Goal: Navigation & Orientation: Find specific page/section

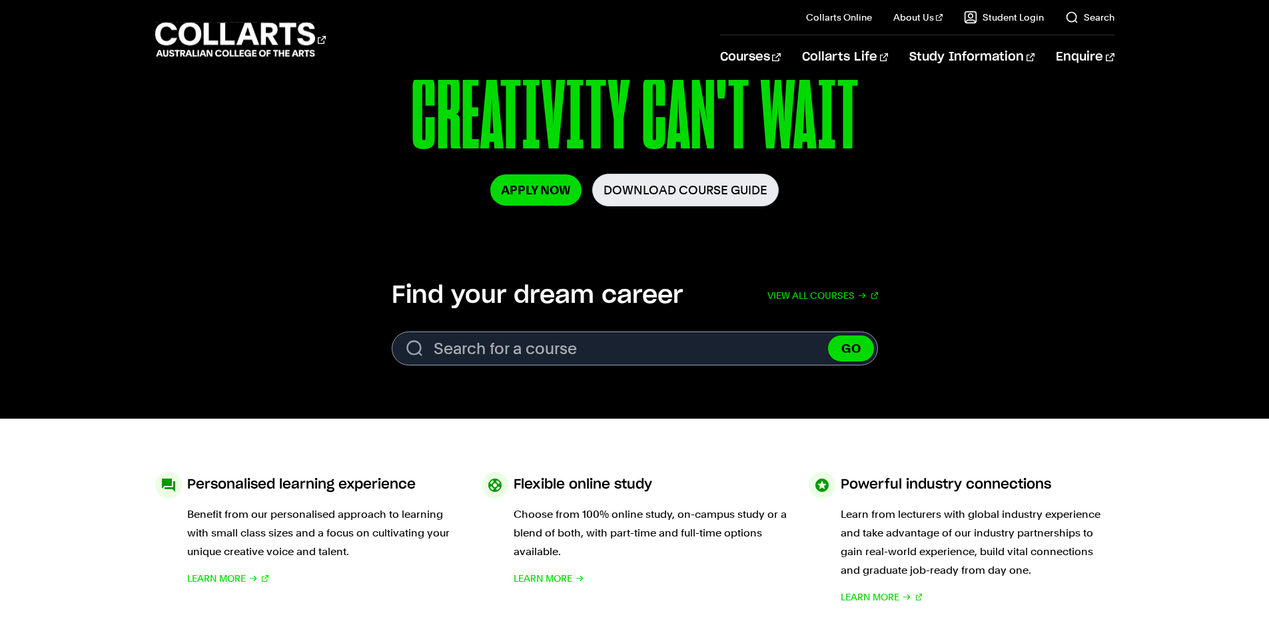
scroll to position [266, 0]
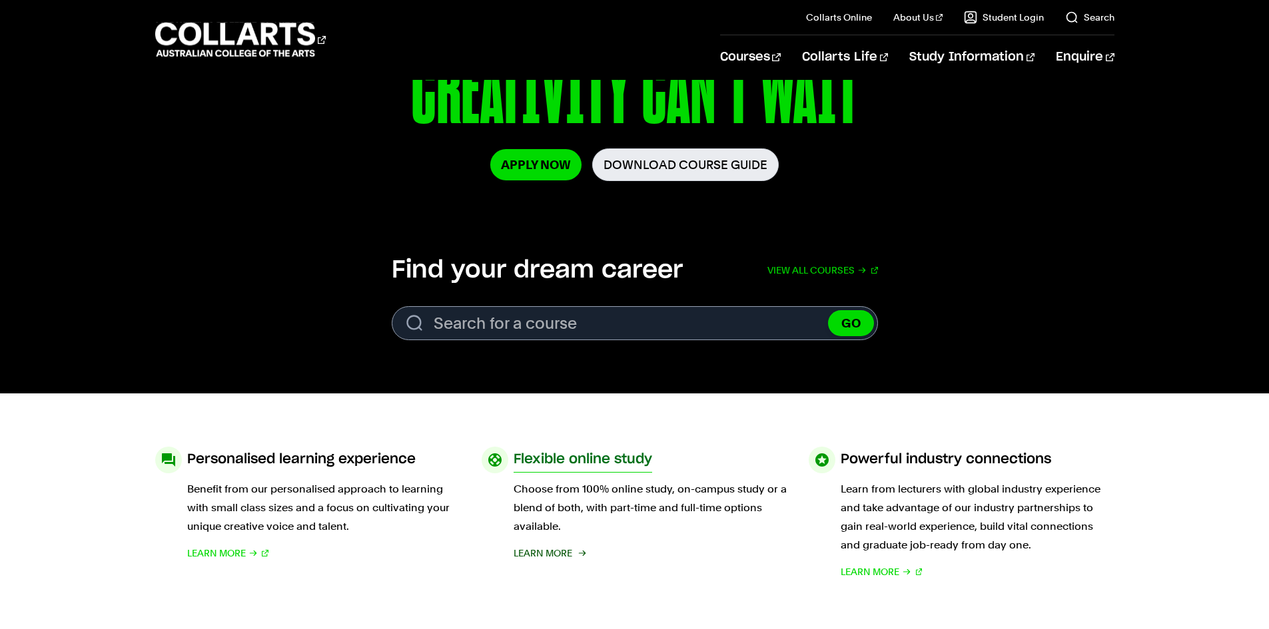
click at [553, 553] on span "Learn More" at bounding box center [542, 553] width 59 height 19
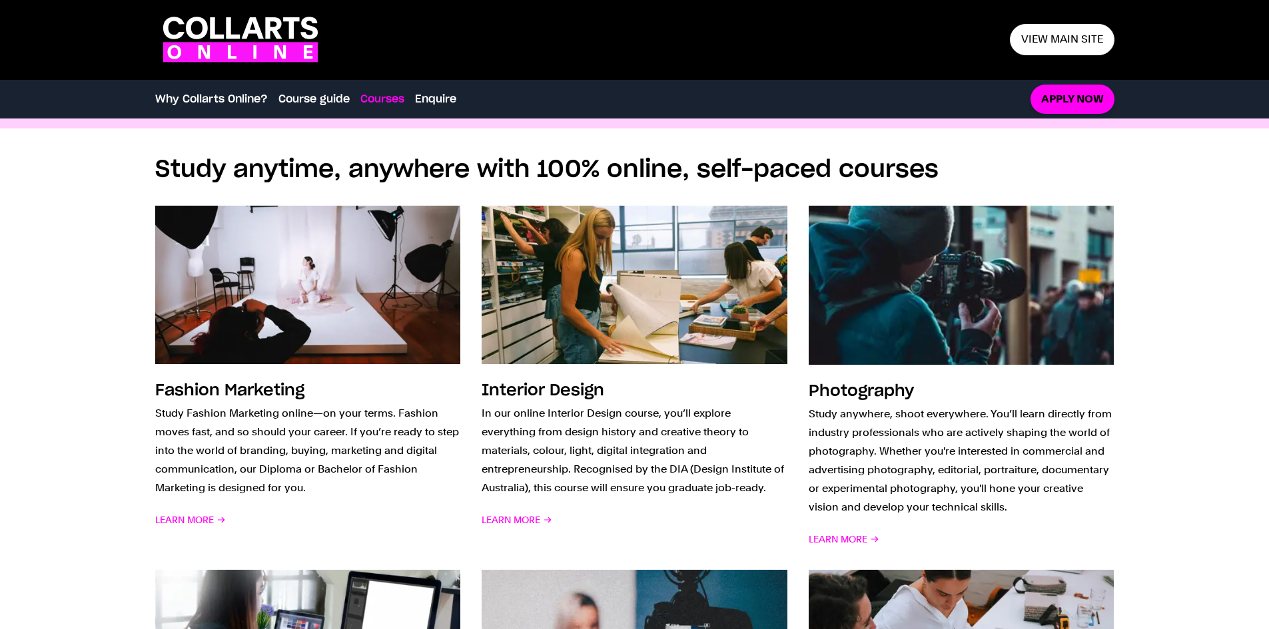
scroll to position [912, 0]
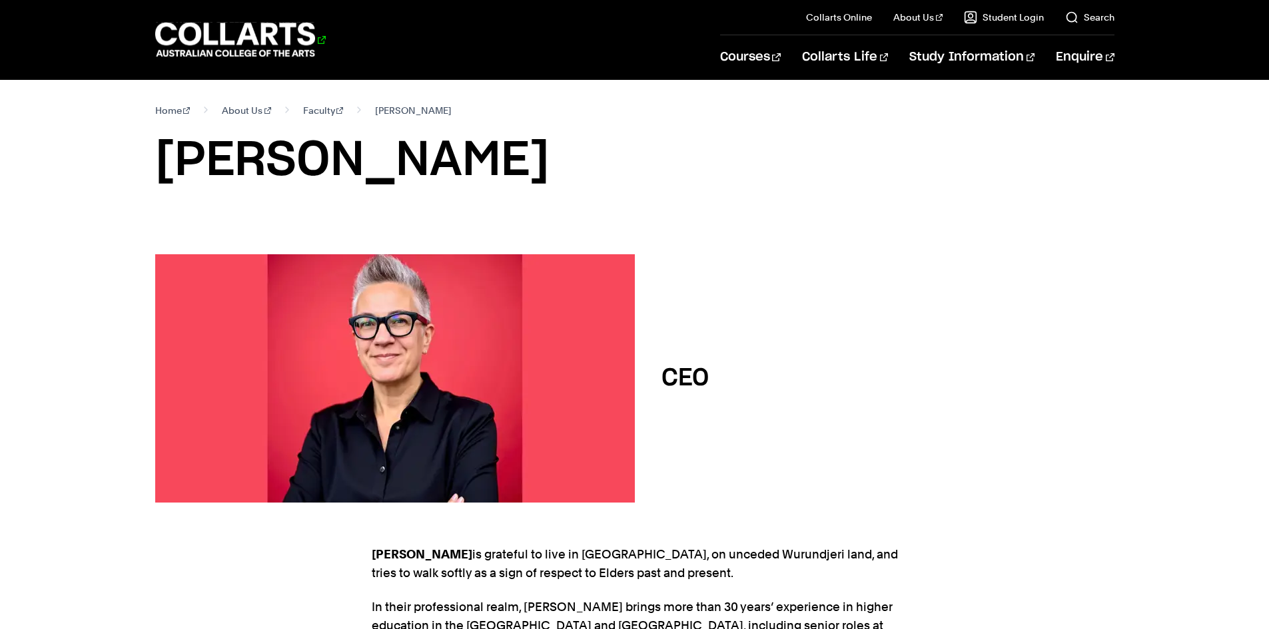
click at [205, 44] on 1 "Go to homepage" at bounding box center [235, 40] width 160 height 35
